Goal: Task Accomplishment & Management: Complete application form

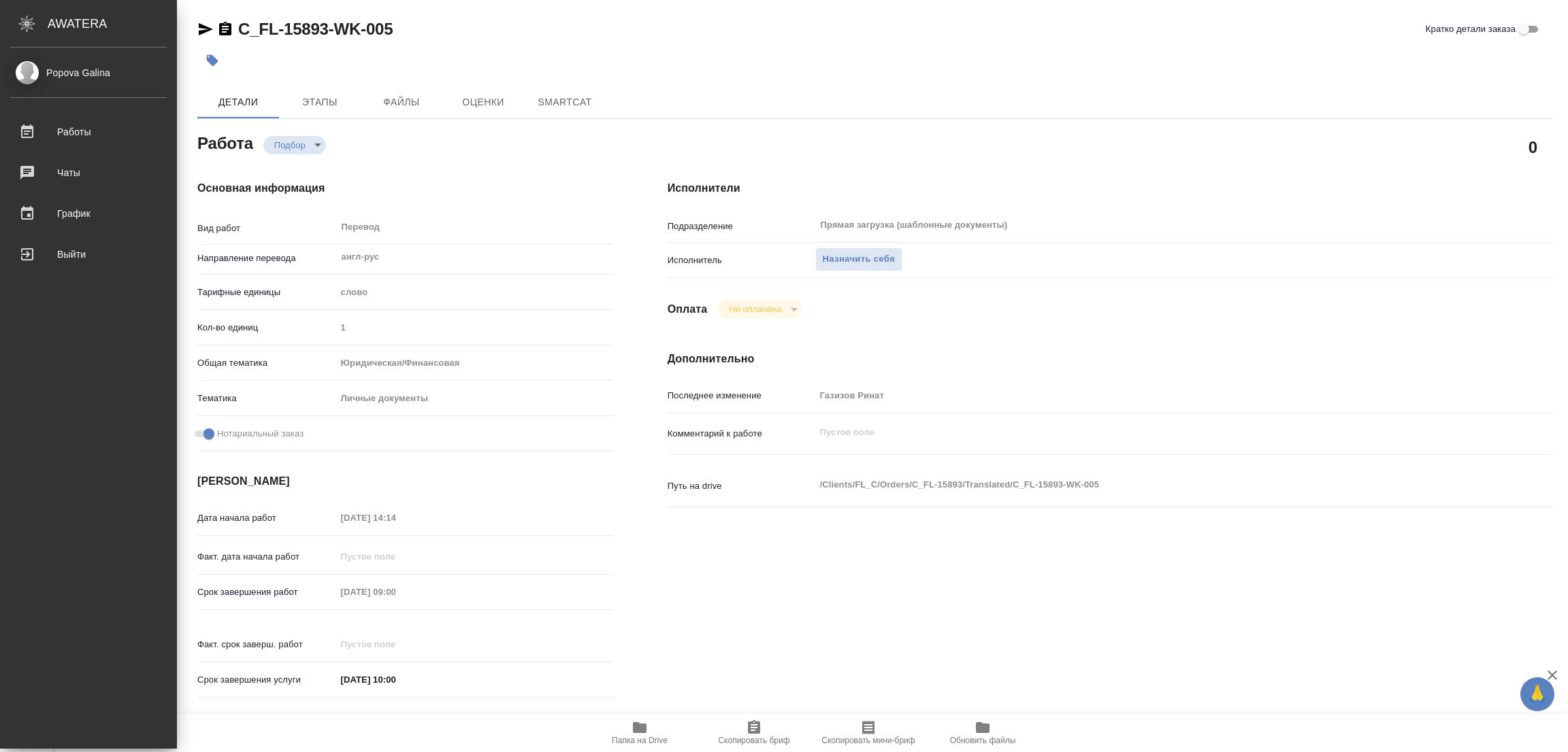
type textarea "x"
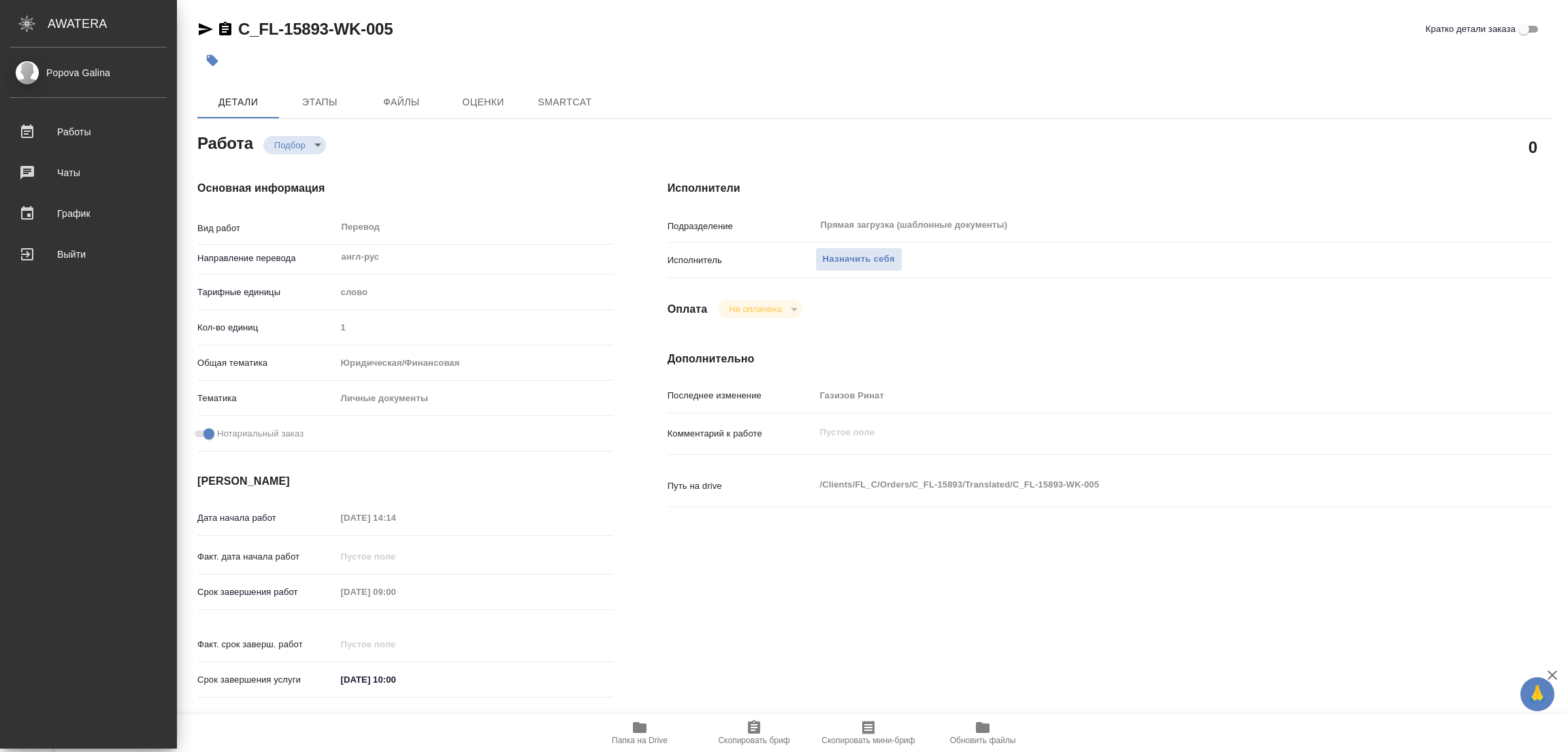
type textarea "x"
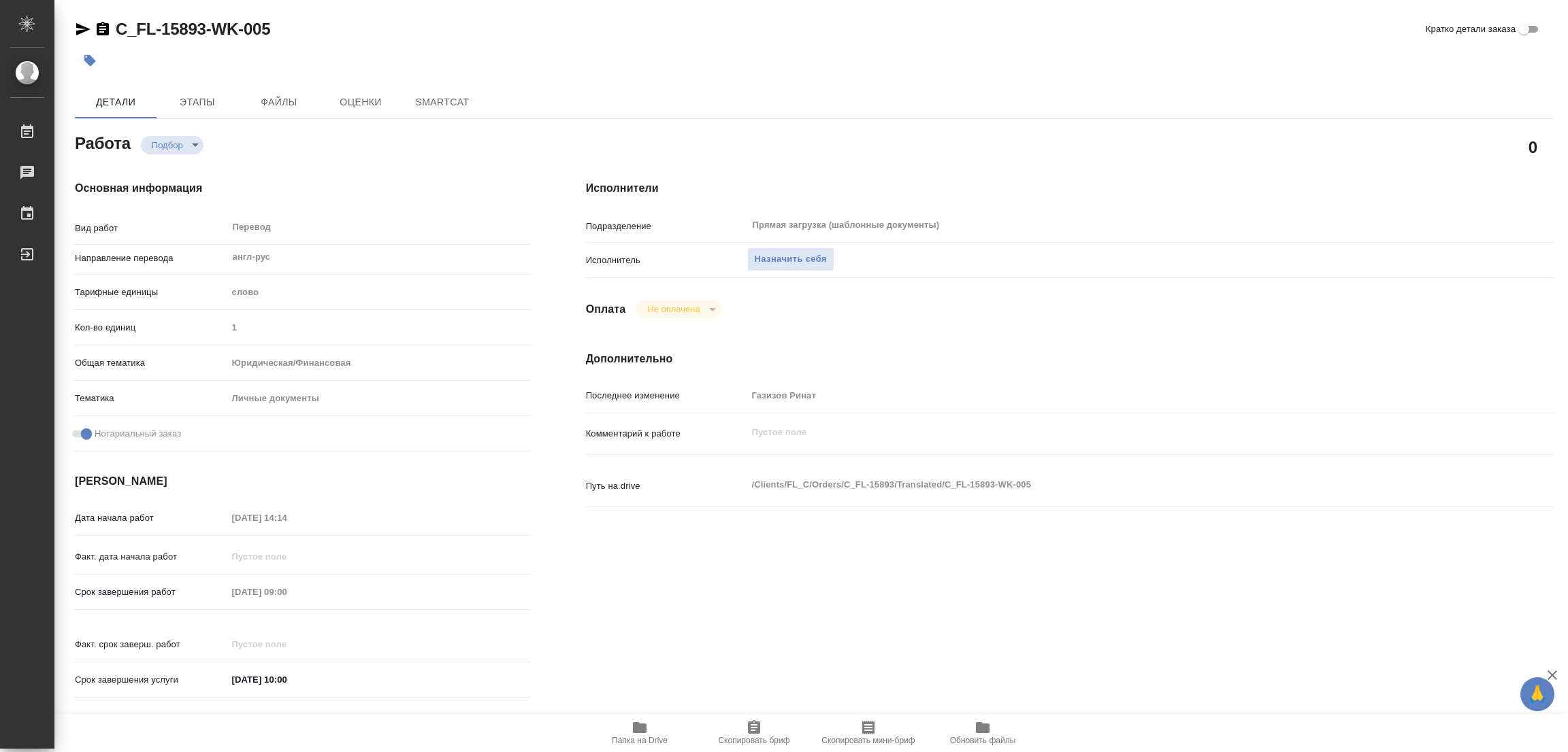
type textarea "x"
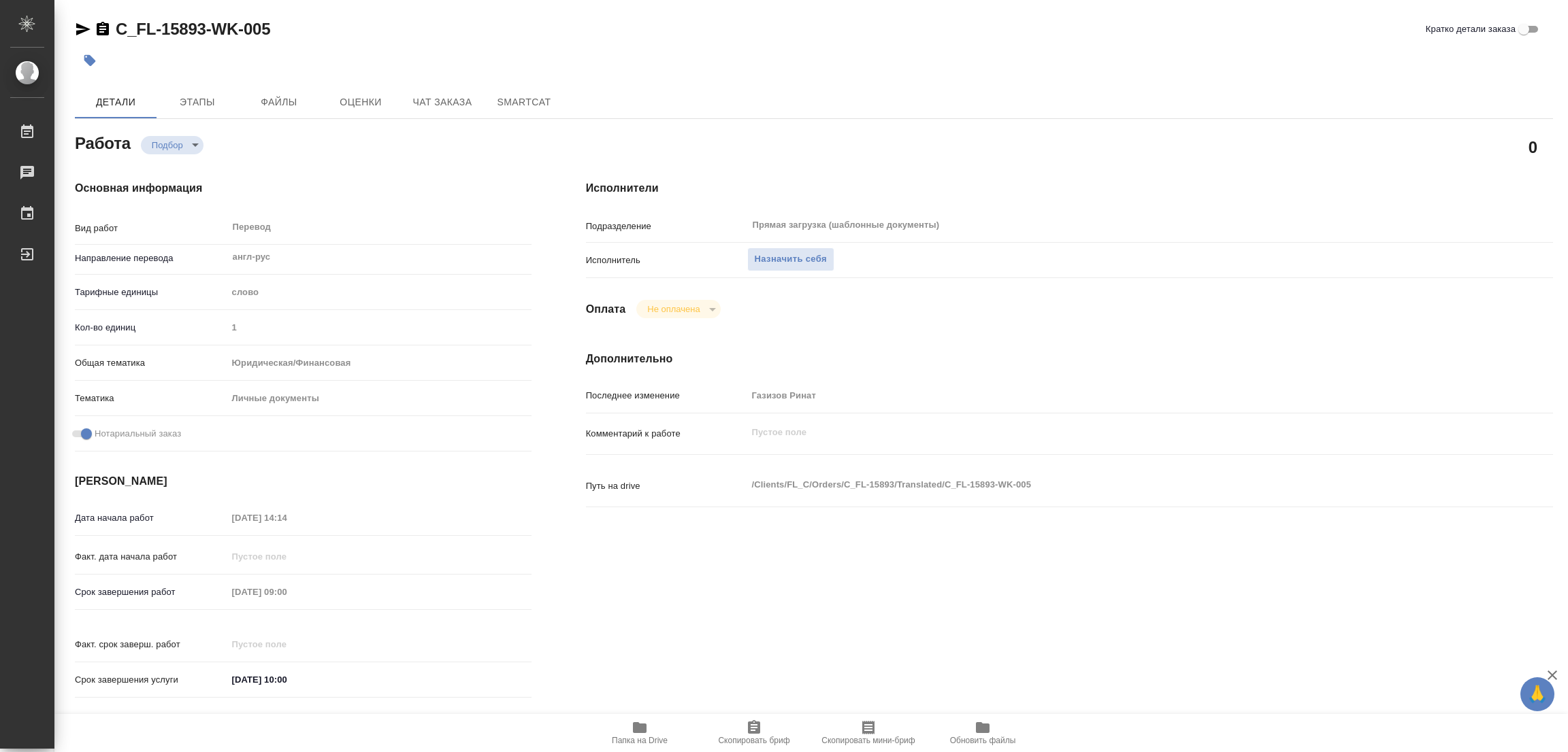
type textarea "x"
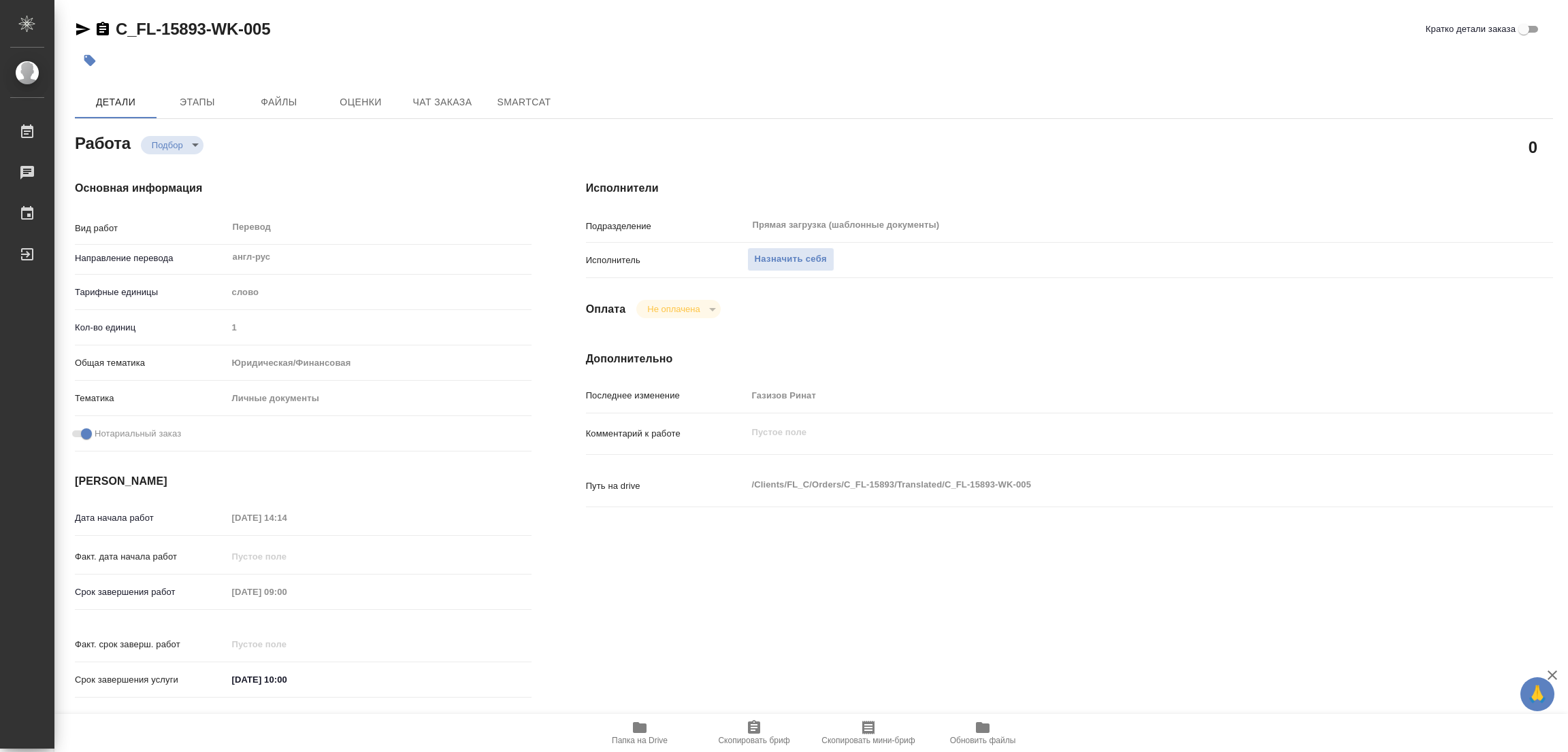
type textarea "x"
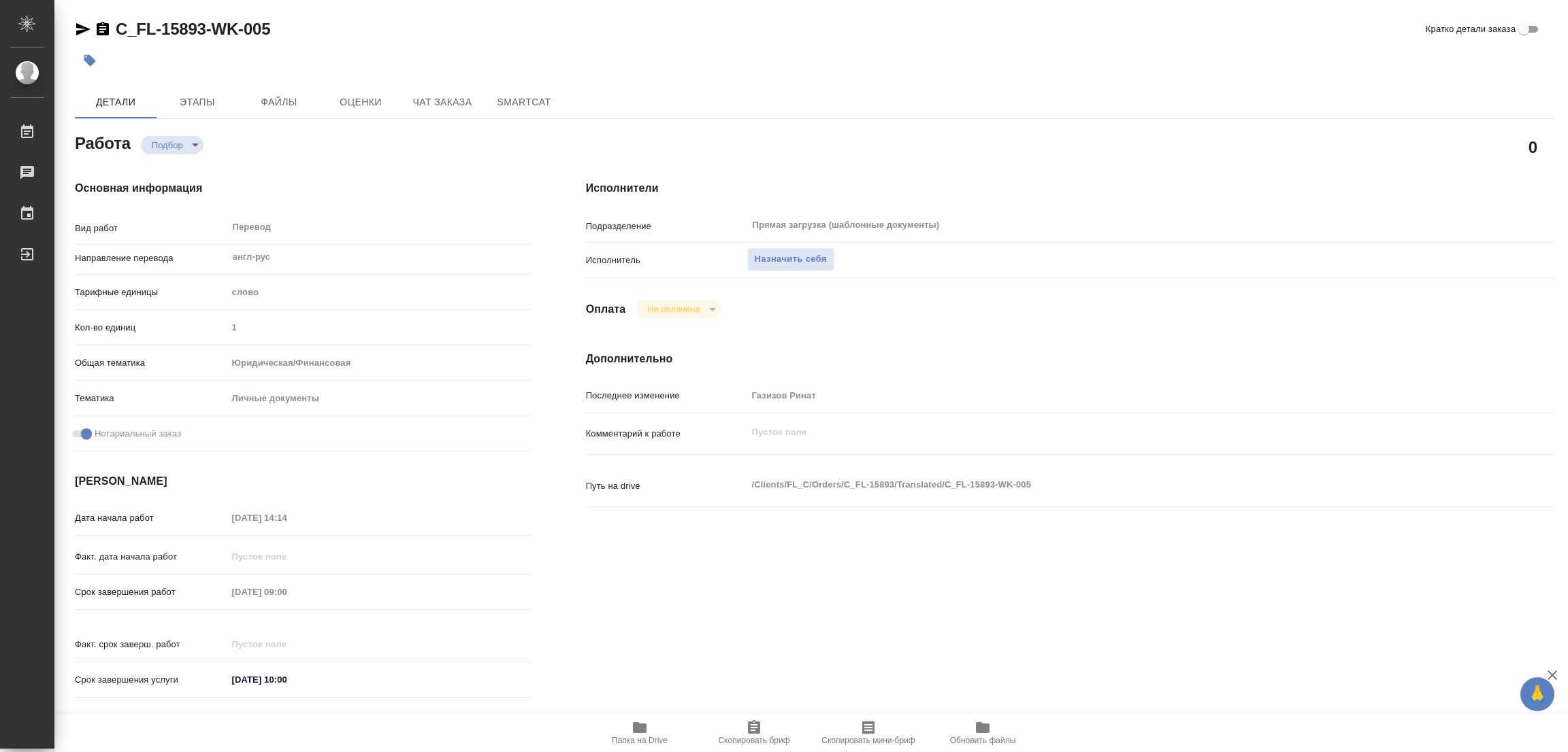
type textarea "x"
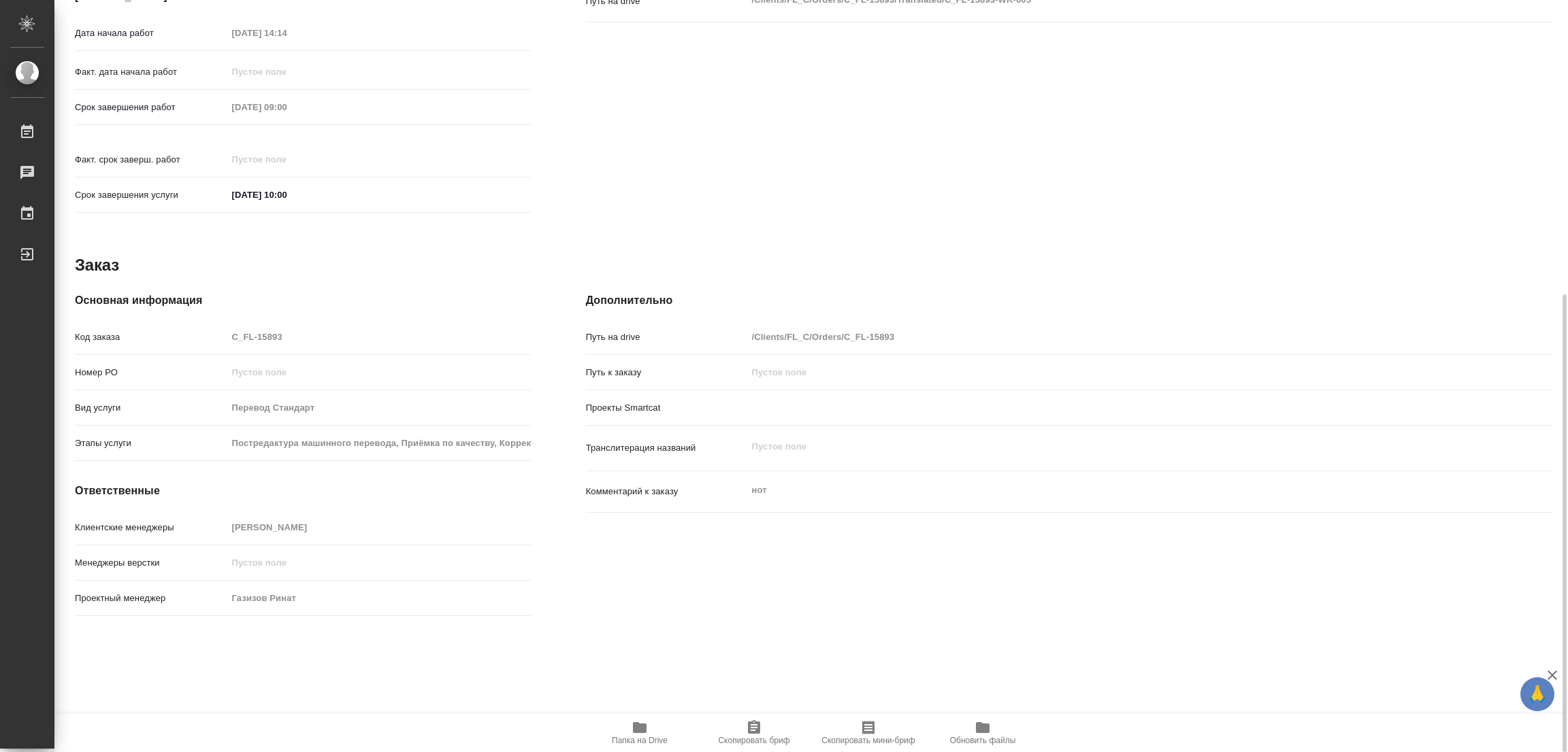
scroll to position [494, 0]
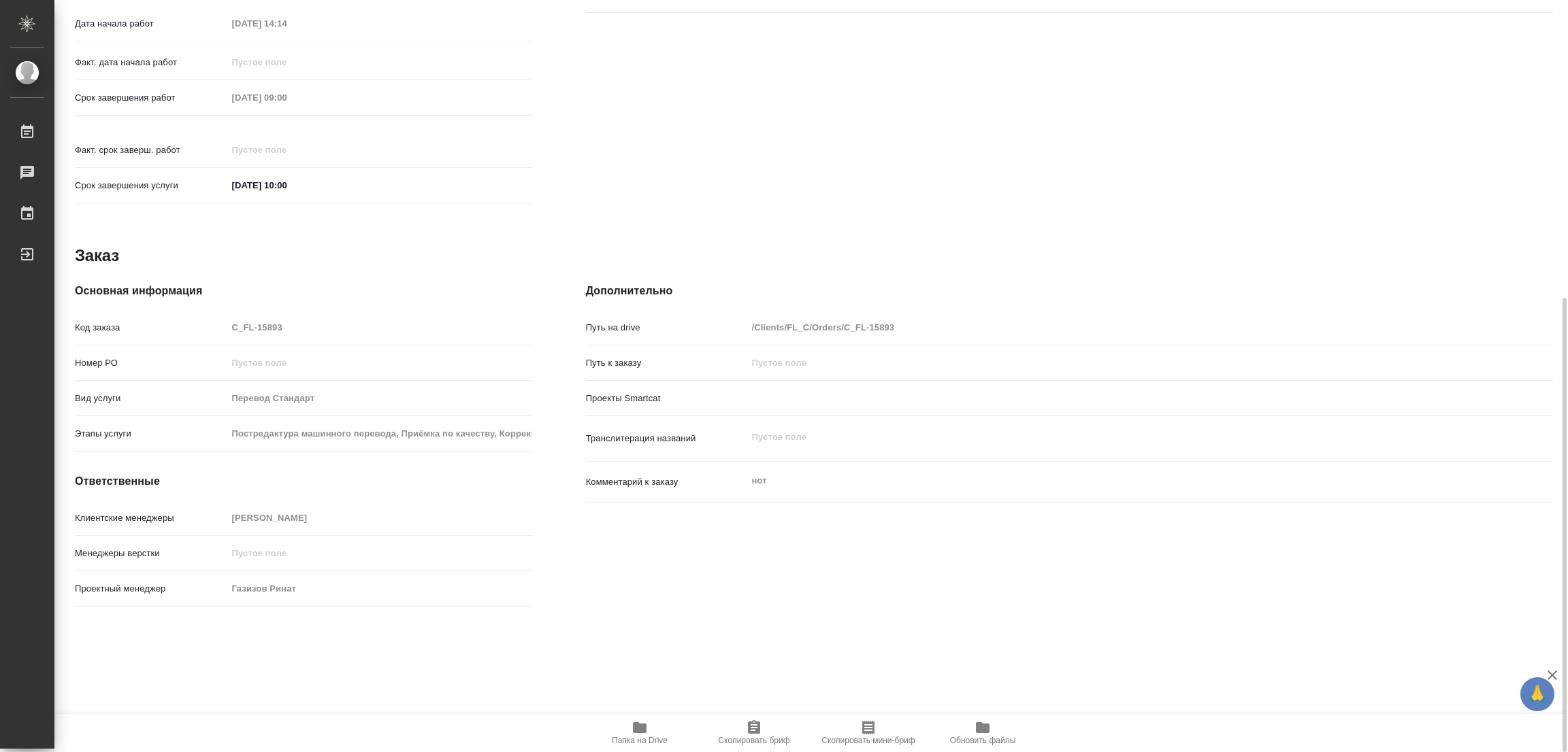
click at [640, 732] on icon "button" at bounding box center [640, 728] width 14 height 11
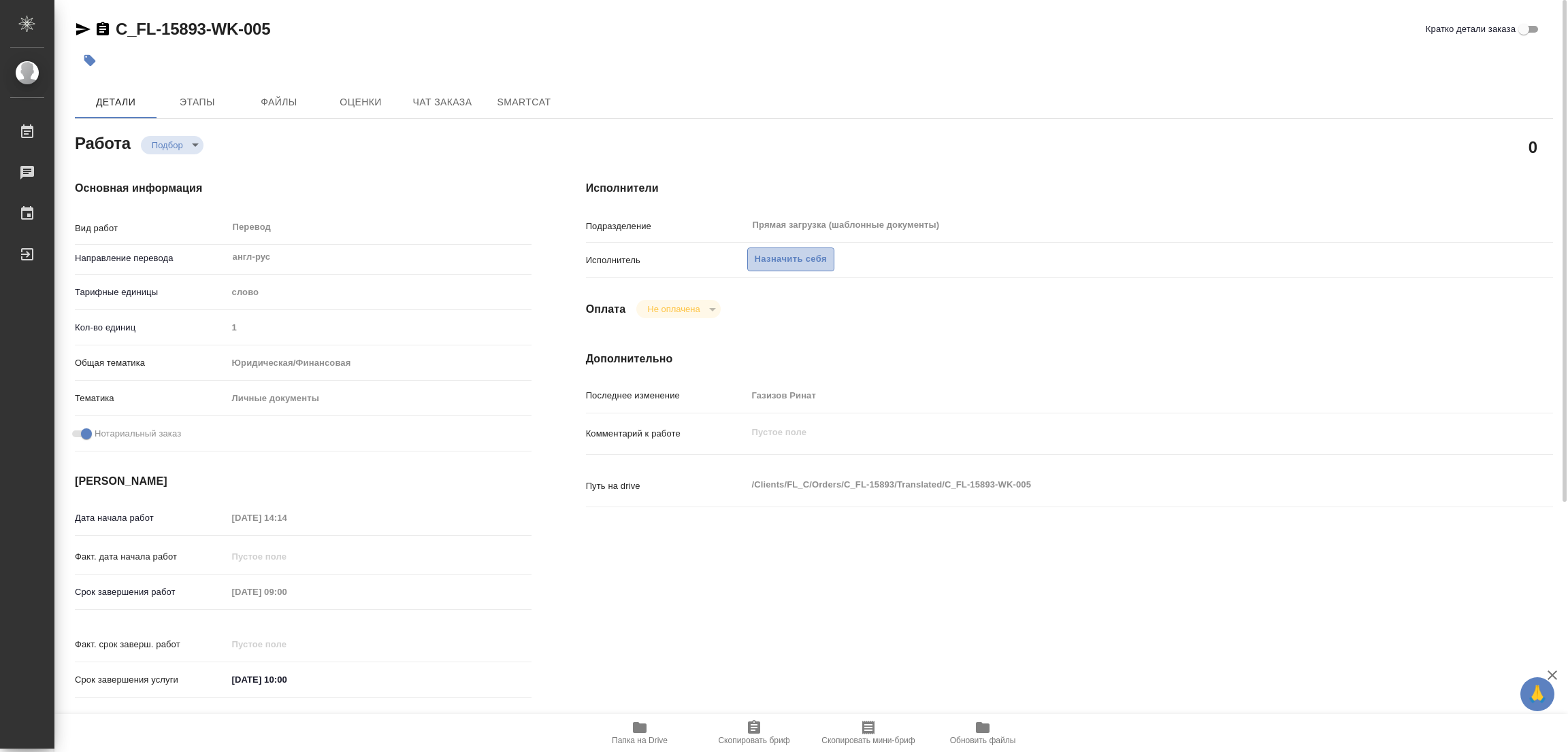
click at [775, 253] on span "Назначить себя" at bounding box center [790, 259] width 72 height 16
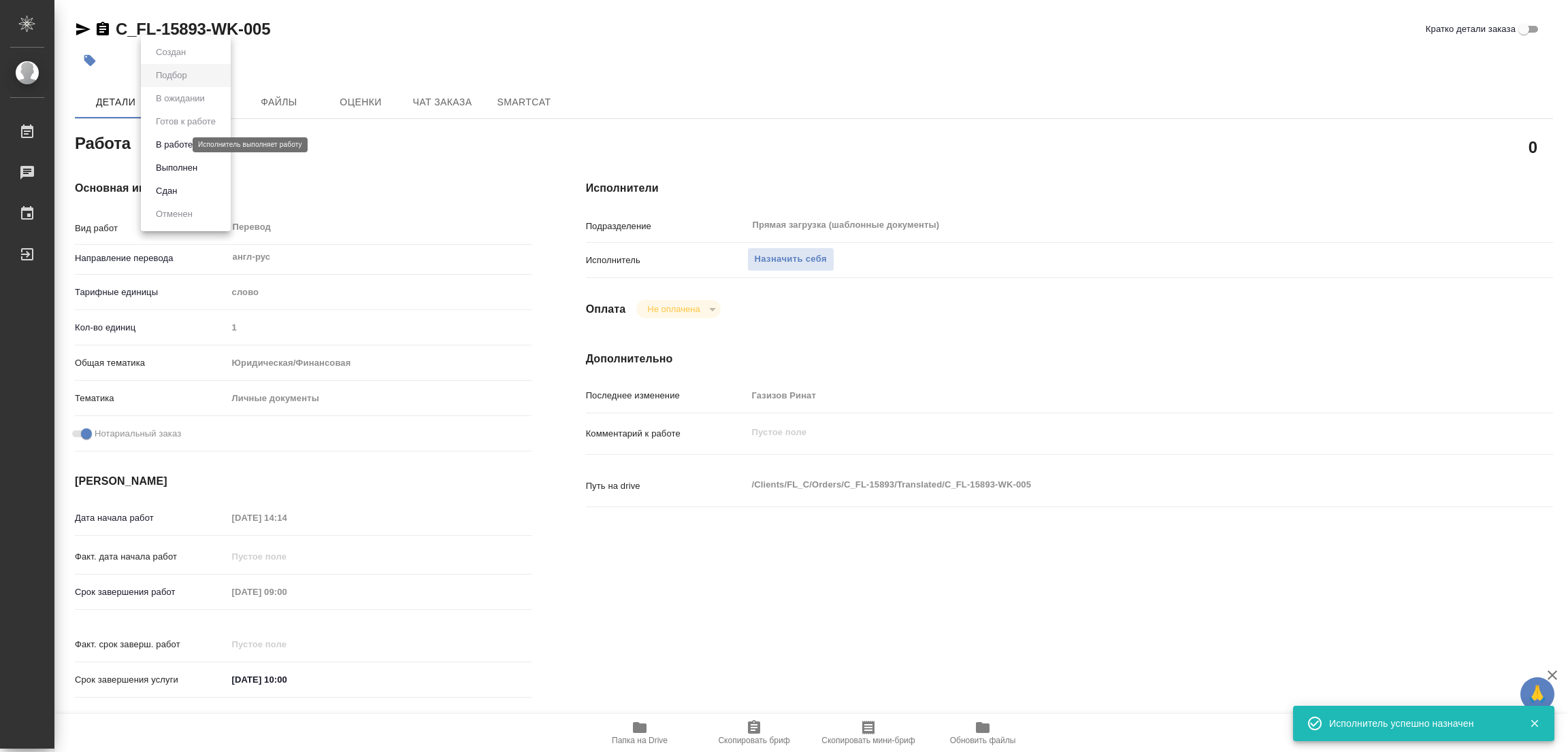
click at [158, 141] on body "🙏 .cls-1 fill:#fff; AWATERA [PERSON_NAME] Работы 0 Чаты График Выйти C_FL-15893…" at bounding box center [784, 376] width 1568 height 752
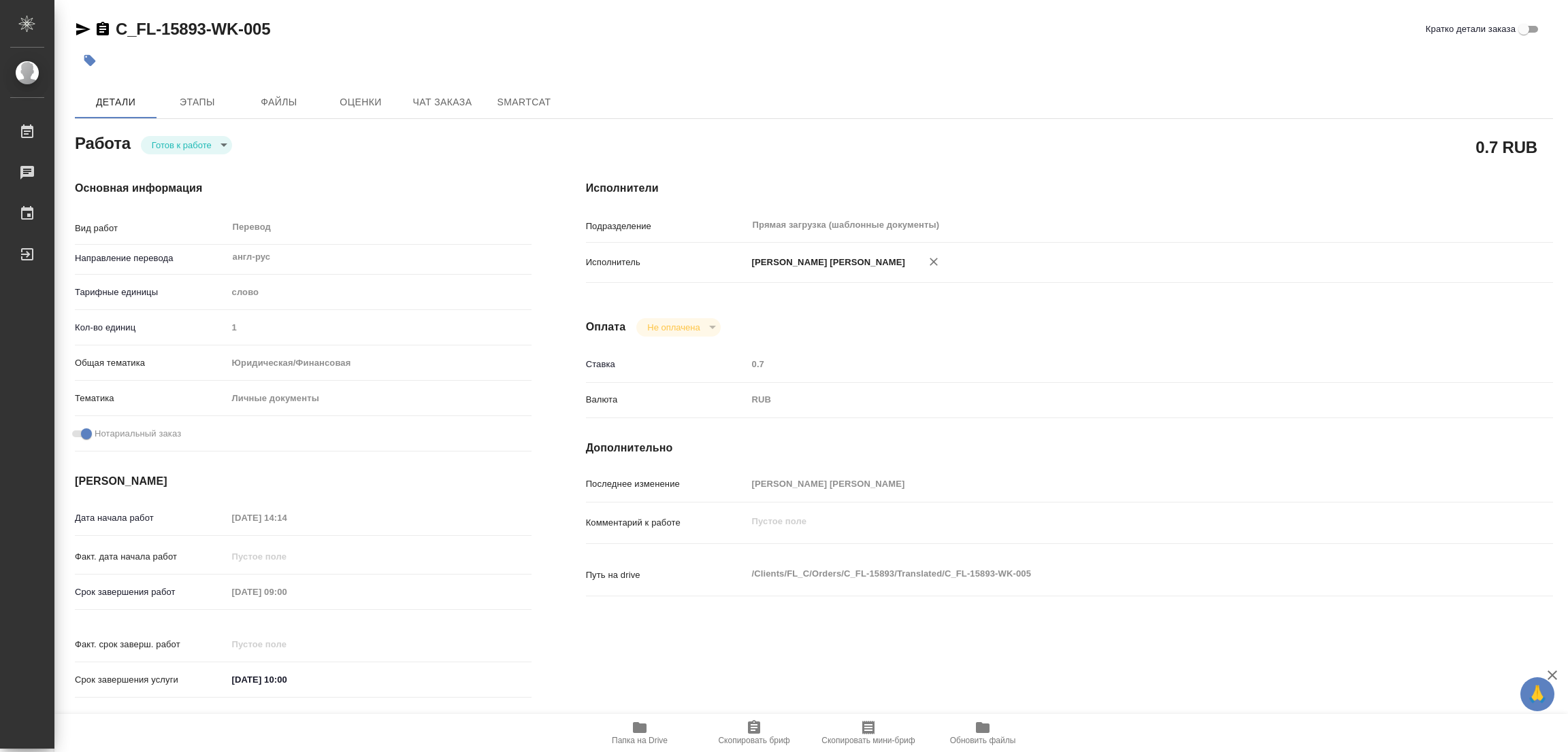
type textarea "x"
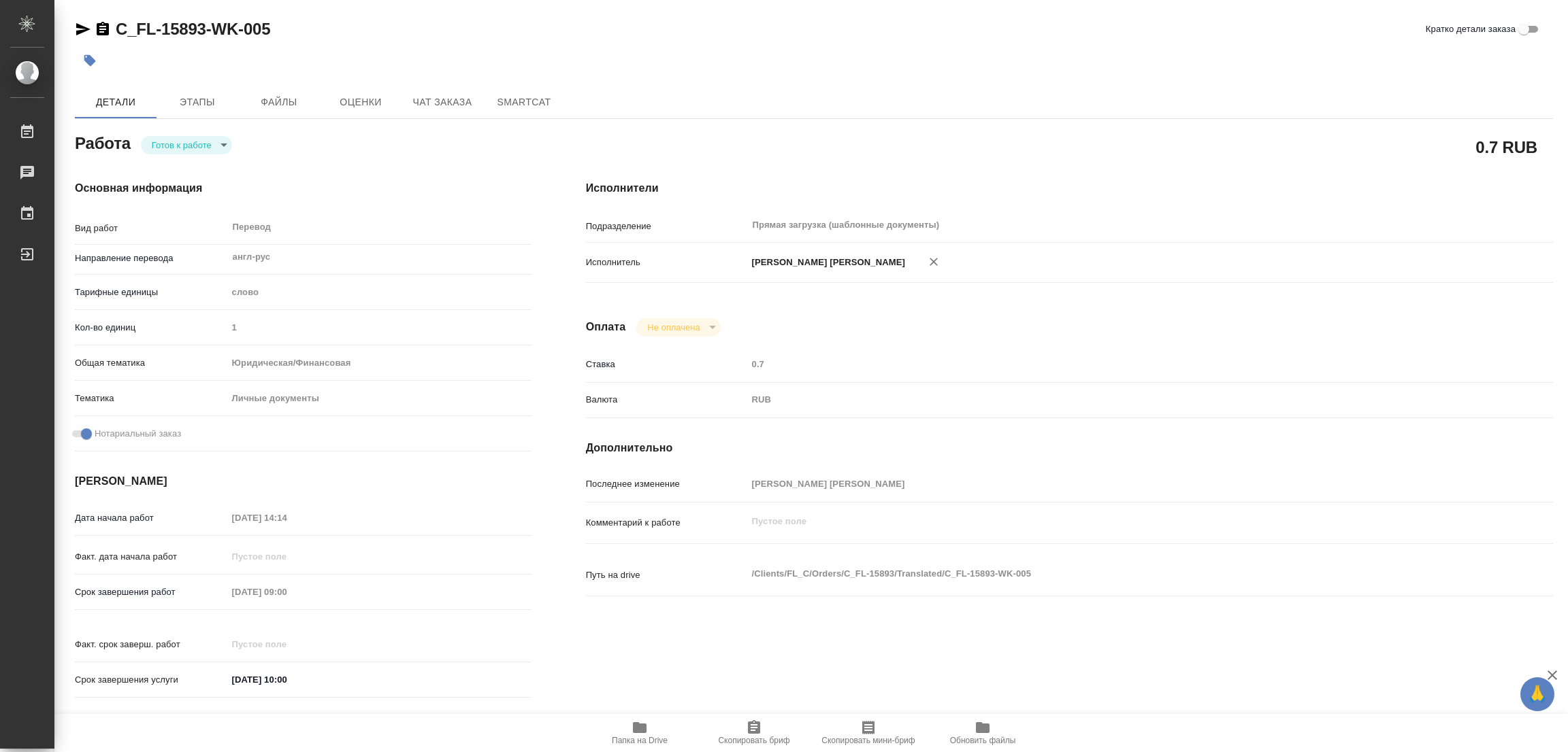
type textarea "x"
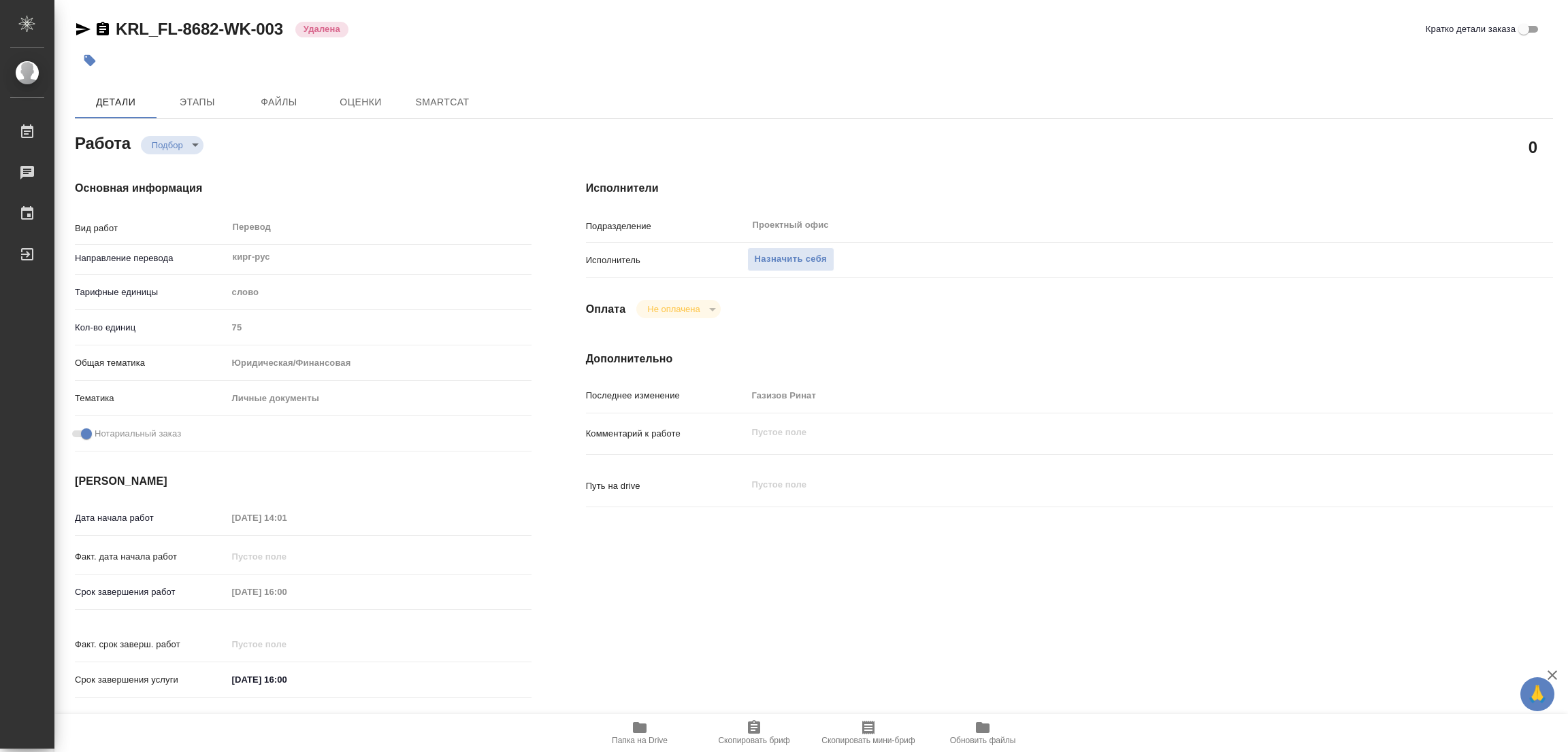
type textarea "x"
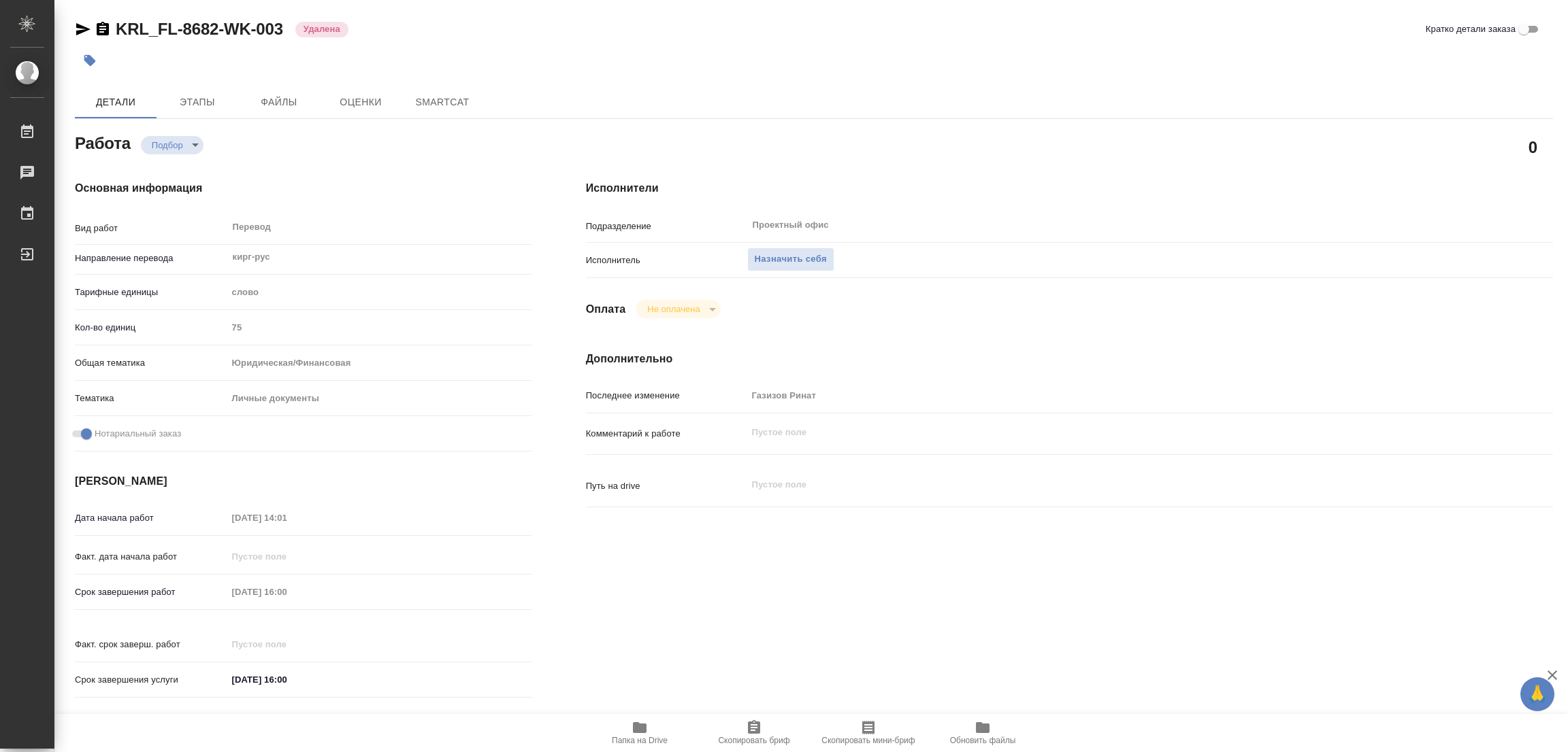
type textarea "x"
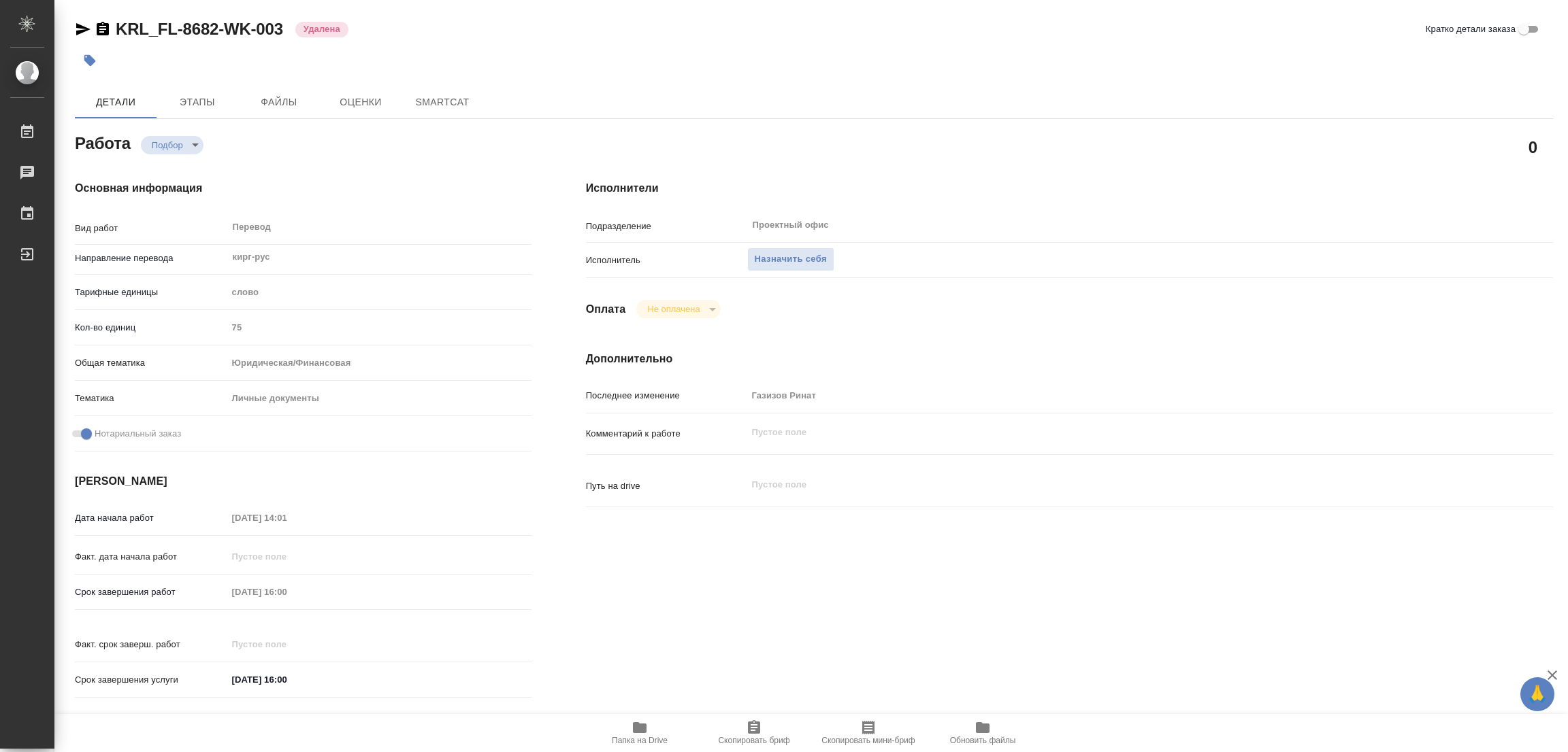
type textarea "x"
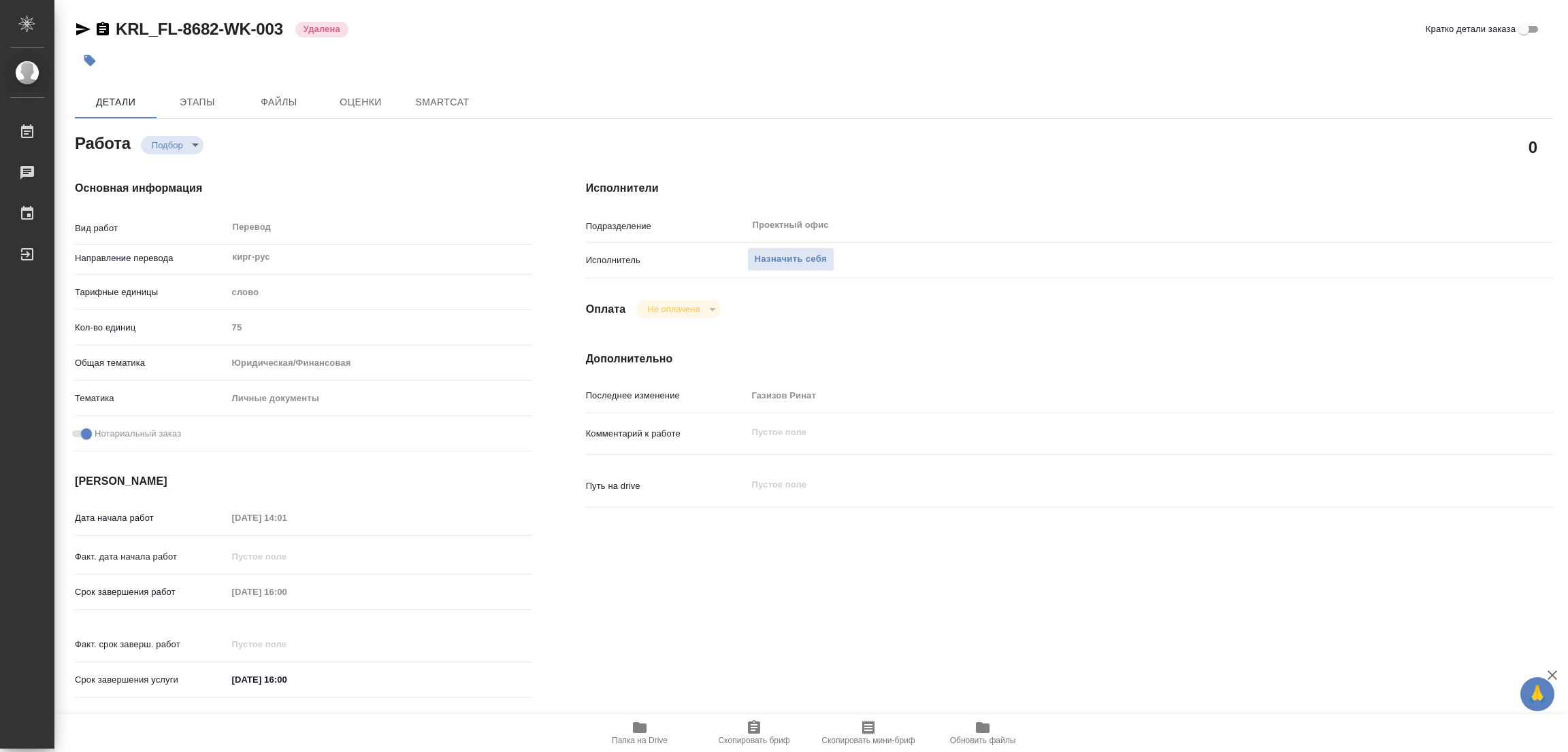
type textarea "x"
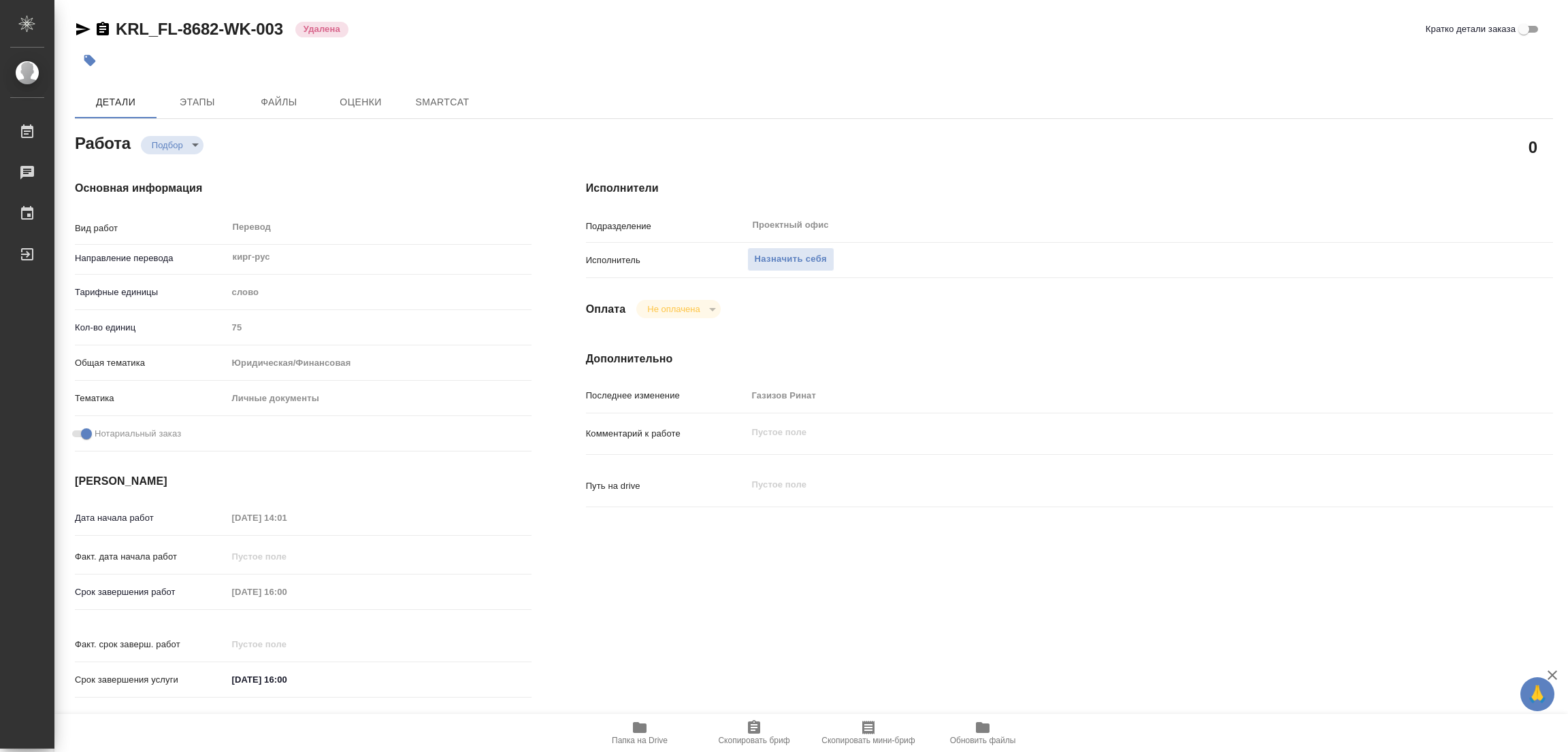
type textarea "x"
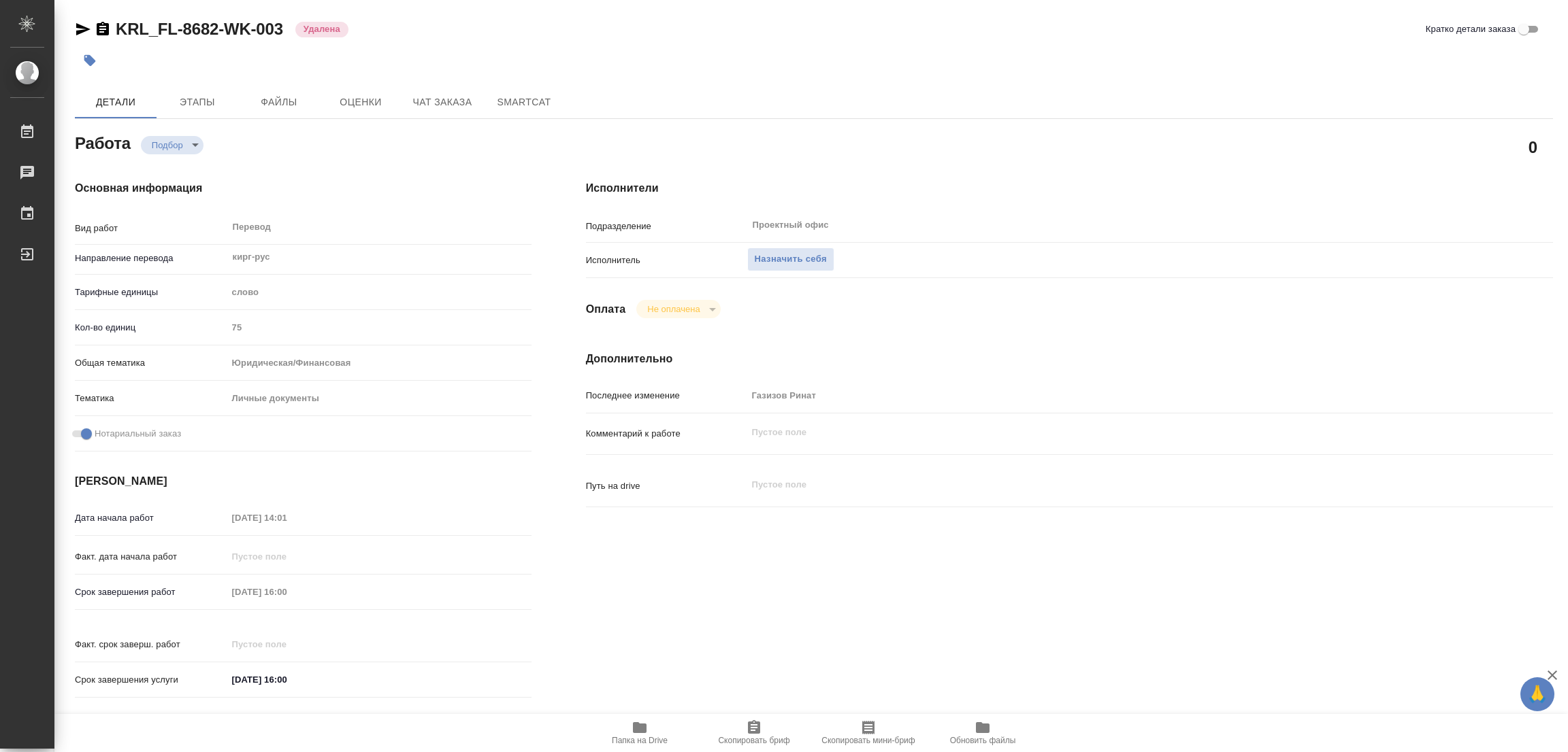
type textarea "x"
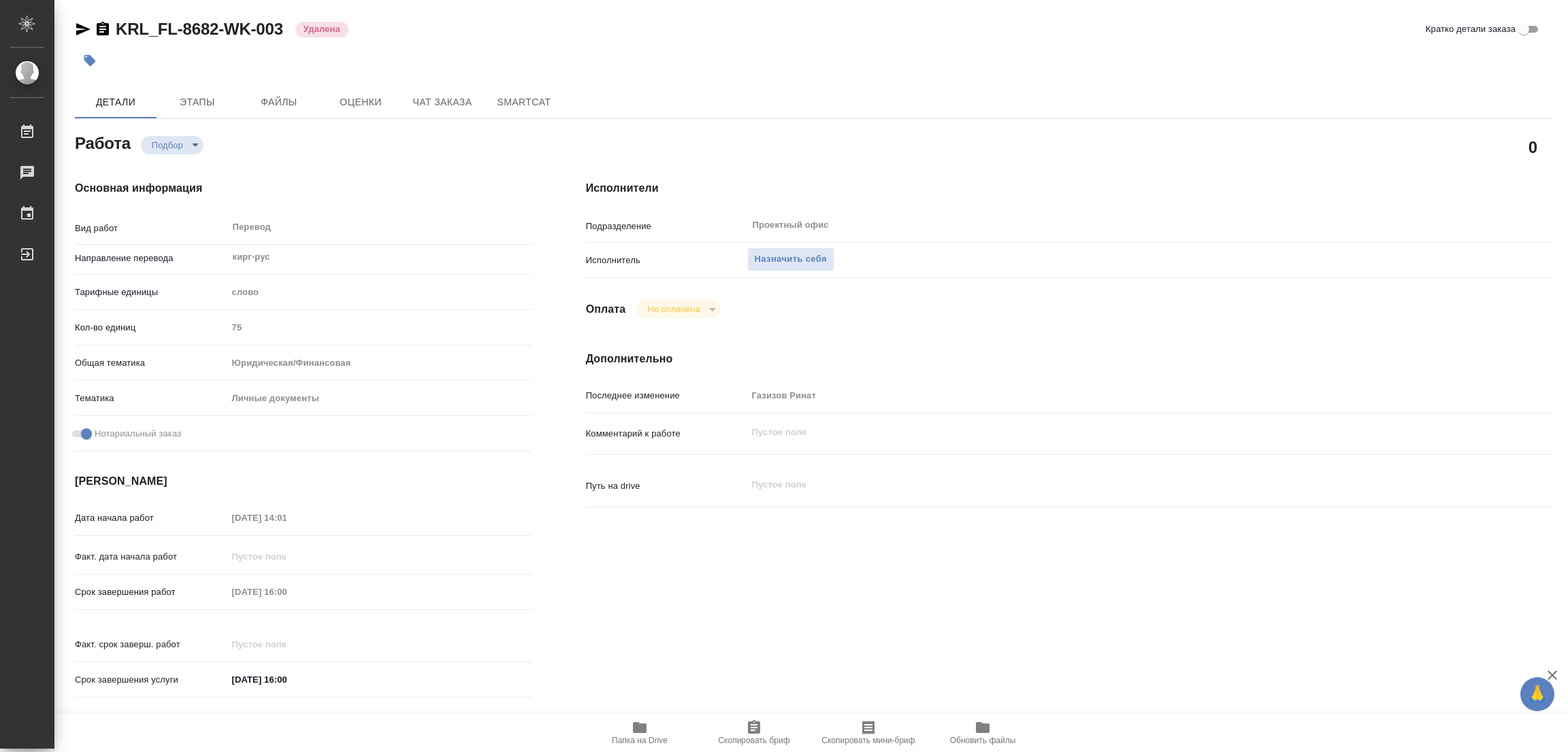
type textarea "x"
